Goal: Navigation & Orientation: Find specific page/section

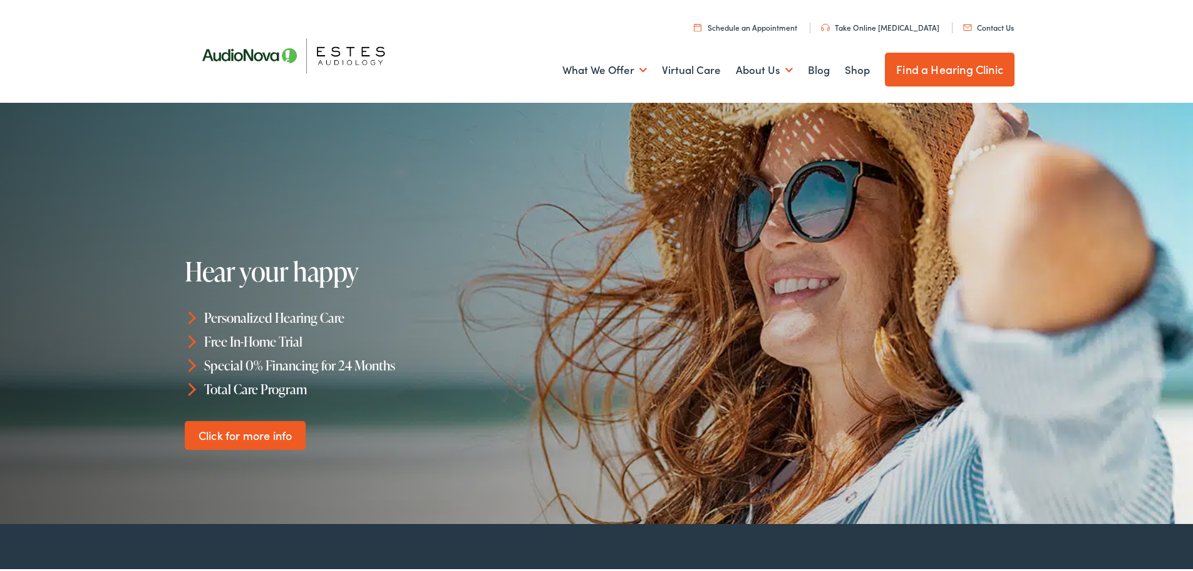
click at [345, 44] on img at bounding box center [300, 53] width 225 height 80
click at [243, 50] on img at bounding box center [300, 53] width 225 height 80
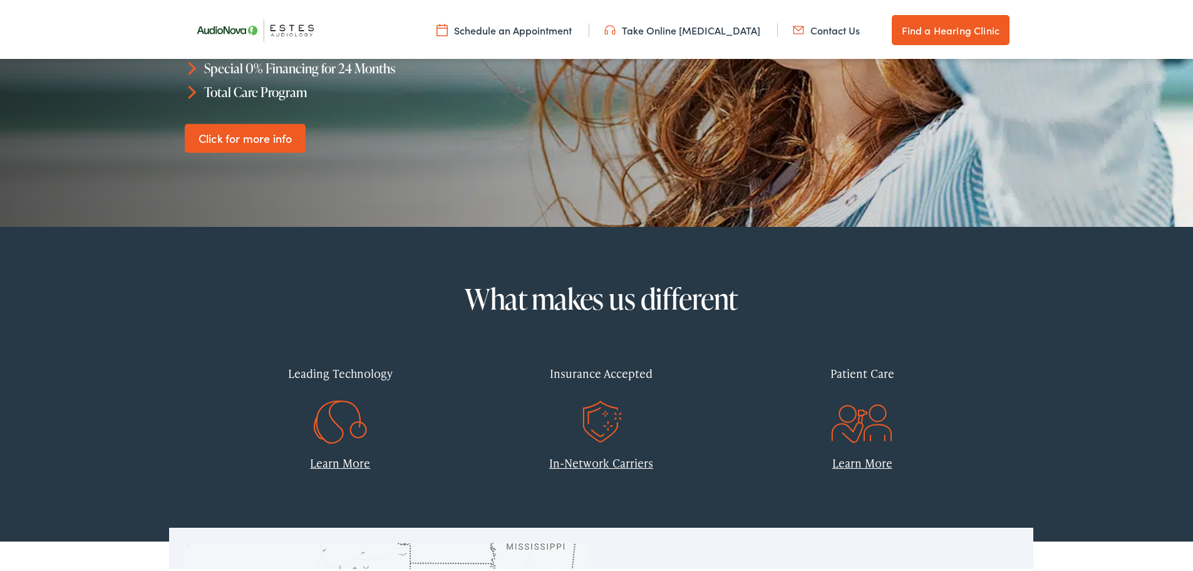
scroll to position [188, 0]
